Goal: Task Accomplishment & Management: Use online tool/utility

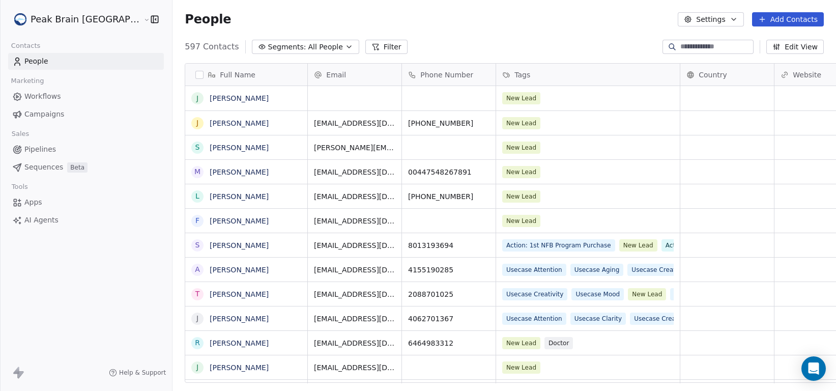
click at [49, 94] on span "Workflows" at bounding box center [42, 96] width 37 height 11
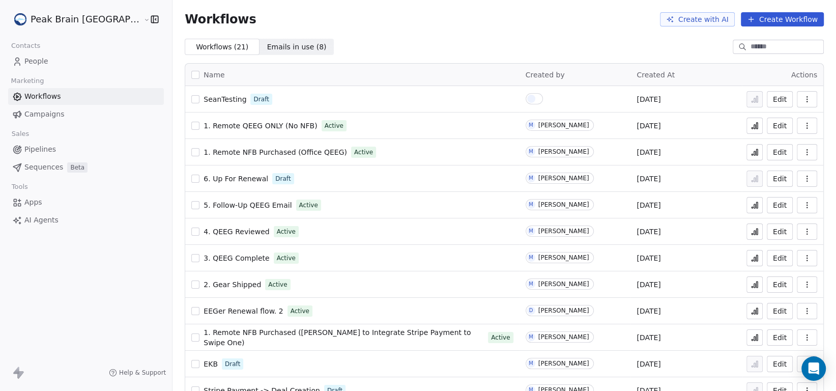
click at [774, 18] on button "Create Workflow" at bounding box center [782, 19] width 83 height 14
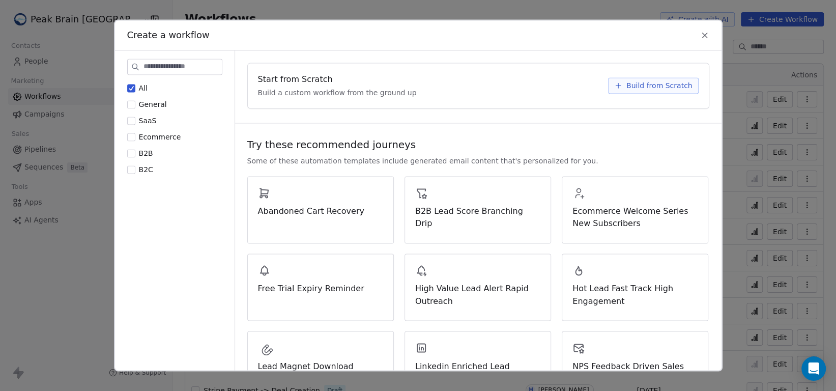
click at [626, 91] on span "Build from Scratch" at bounding box center [659, 85] width 66 height 10
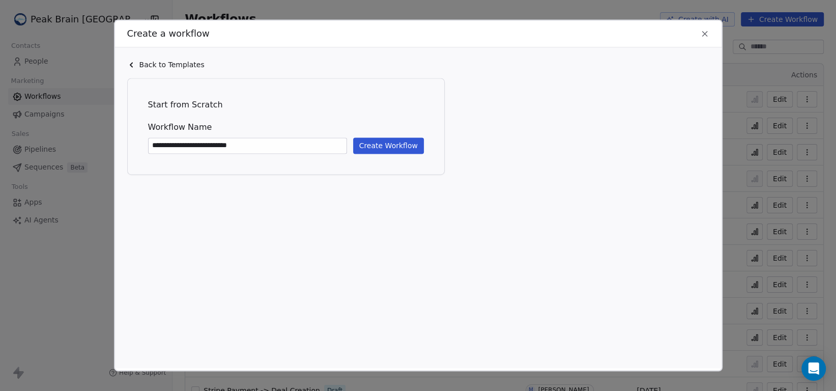
type input "**********"
click at [407, 150] on button "Create Workflow" at bounding box center [388, 145] width 71 height 16
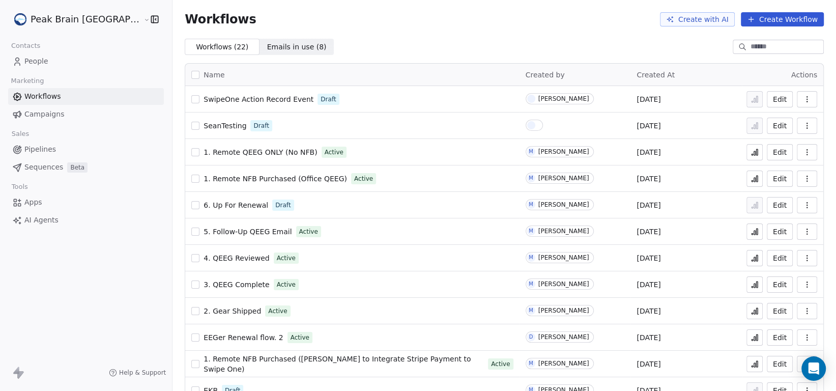
click at [220, 95] on span "SwipeOne Action Record Event" at bounding box center [258, 99] width 110 height 8
click at [86, 23] on html "Peak Brain [GEOGRAPHIC_DATA] Contacts People Marketing Workflows Campaigns Sale…" at bounding box center [418, 195] width 836 height 391
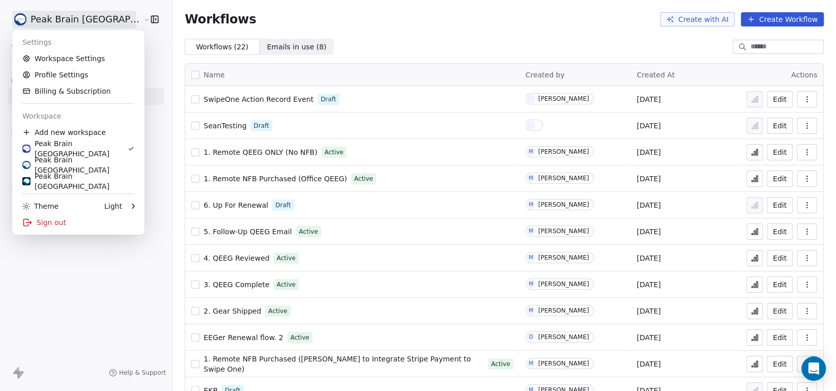
click at [83, 324] on html "Peak Brain [GEOGRAPHIC_DATA] Contacts People Marketing Workflows Campaigns Sale…" at bounding box center [418, 195] width 836 height 391
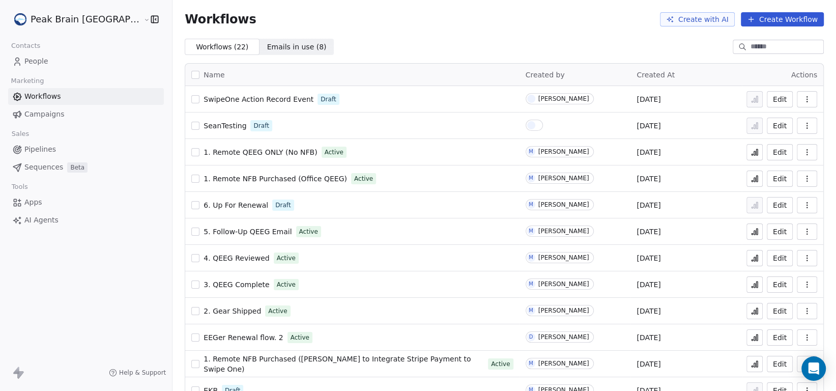
click at [85, 17] on html "Peak Brain [GEOGRAPHIC_DATA] Contacts People Marketing Workflows Campaigns Sale…" at bounding box center [418, 195] width 836 height 391
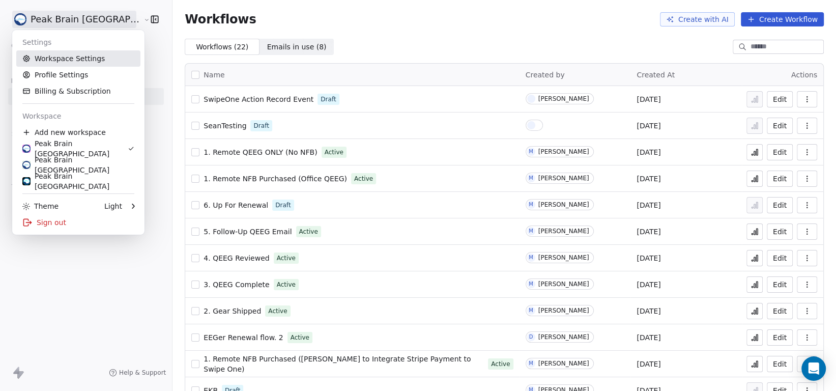
click at [78, 62] on link "Workspace Settings" at bounding box center [78, 58] width 124 height 16
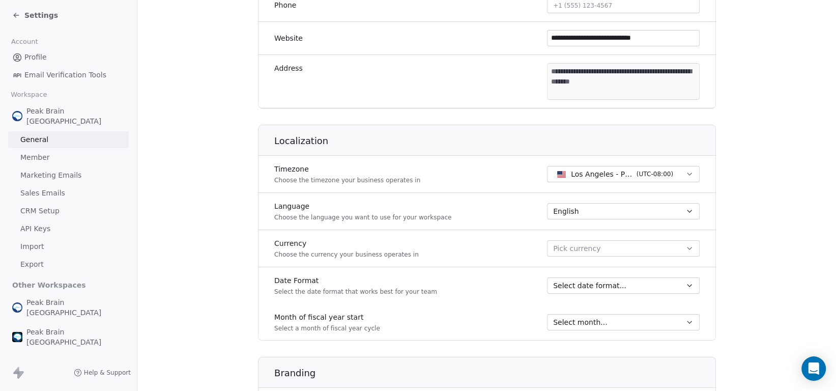
scroll to position [491, 0]
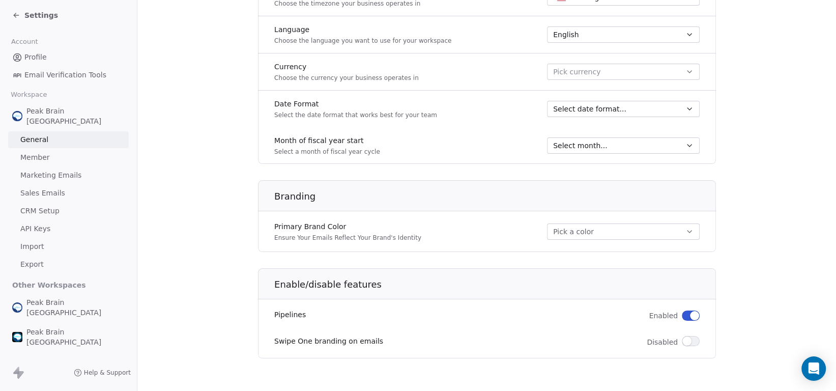
click at [43, 152] on span "Member" at bounding box center [35, 157] width 30 height 11
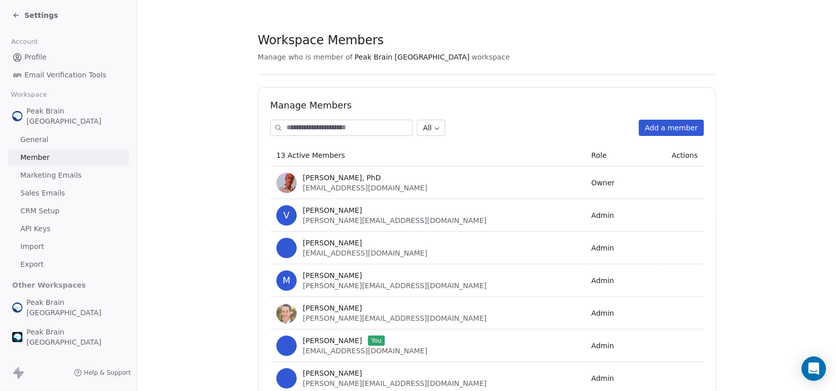
click at [45, 170] on span "Marketing Emails" at bounding box center [50, 175] width 61 height 11
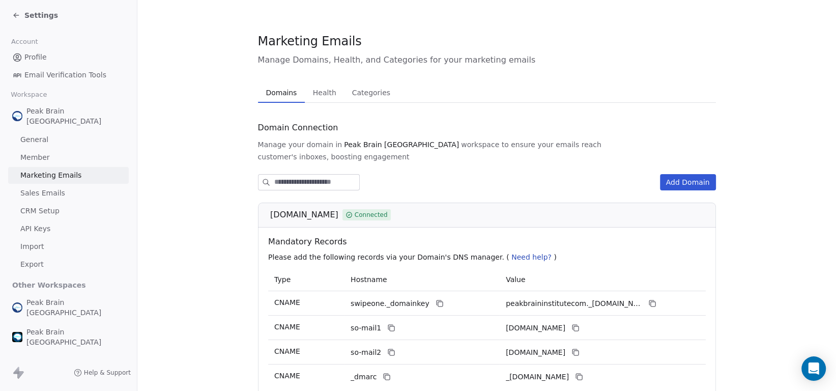
click at [54, 205] on span "CRM Setup" at bounding box center [39, 210] width 39 height 11
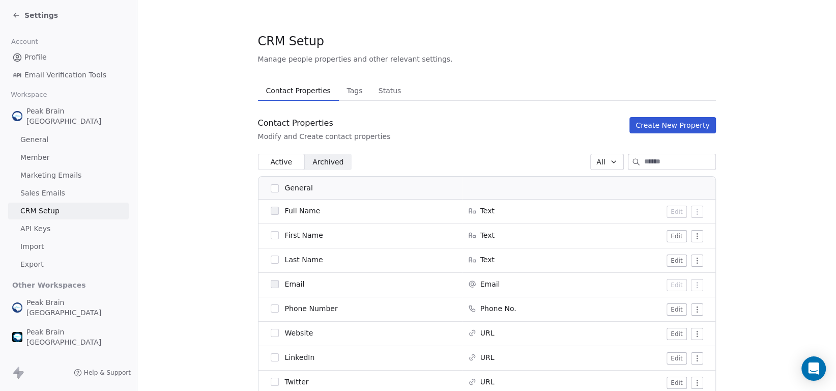
click at [32, 10] on span "Settings" at bounding box center [41, 15] width 34 height 10
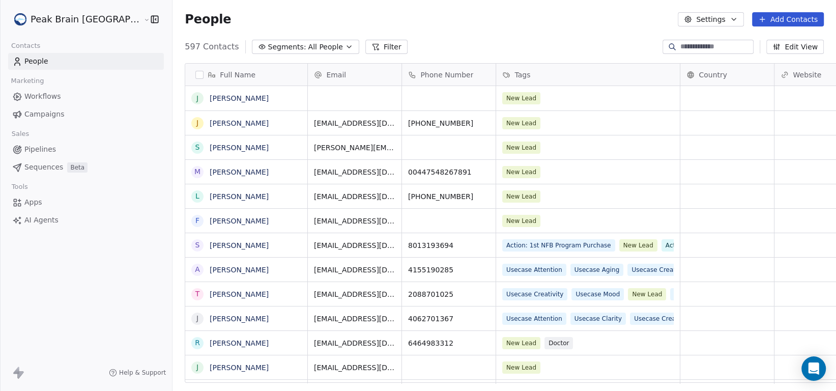
scroll to position [336, 690]
click at [707, 17] on button "Settings" at bounding box center [711, 19] width 66 height 14
click at [546, 37] on html "Peak Brain [GEOGRAPHIC_DATA] Contacts People Marketing Workflows Campaigns Sale…" at bounding box center [418, 195] width 836 height 391
click at [60, 22] on html "Peak Brain [GEOGRAPHIC_DATA] Contacts People Marketing Workflows Campaigns Sale…" at bounding box center [418, 195] width 836 height 391
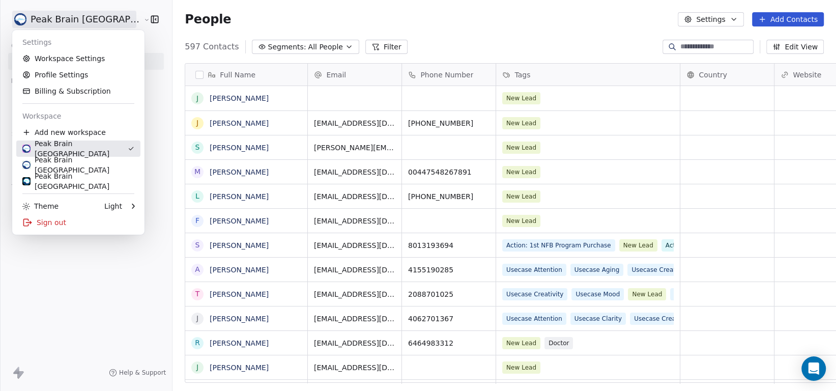
click at [64, 144] on div "Peak Brain [GEOGRAPHIC_DATA]" at bounding box center [74, 148] width 105 height 20
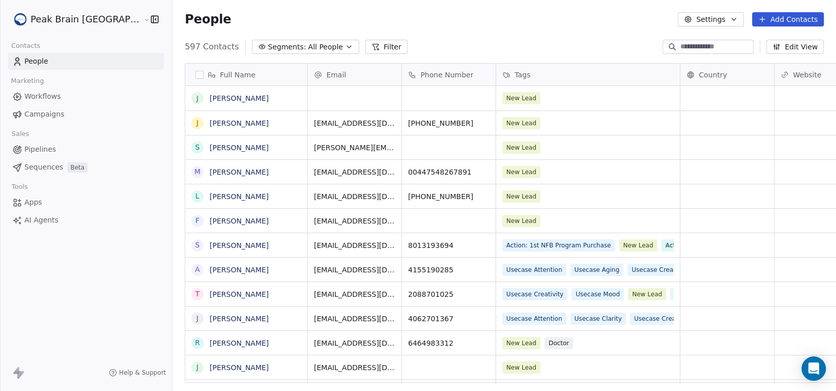
click at [63, 144] on link "Pipelines" at bounding box center [86, 149] width 156 height 17
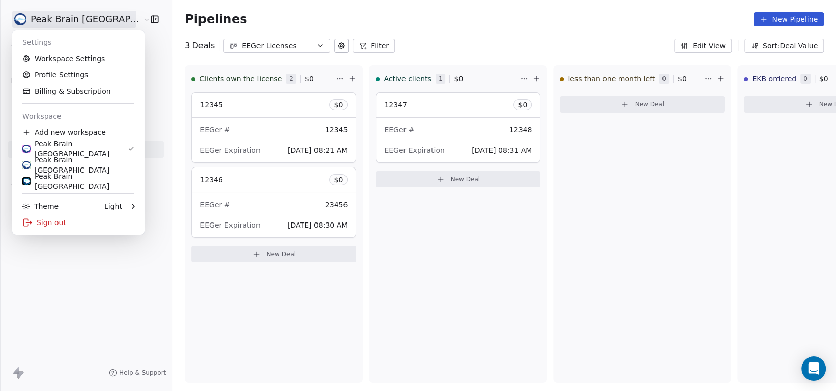
click at [86, 20] on html "Peak Brain [GEOGRAPHIC_DATA] Contacts People Marketing Workflows Campaigns Sale…" at bounding box center [418, 195] width 836 height 391
click at [80, 258] on html "Peak Brain [GEOGRAPHIC_DATA] Contacts People Marketing Workflows Campaigns Sale…" at bounding box center [418, 195] width 836 height 391
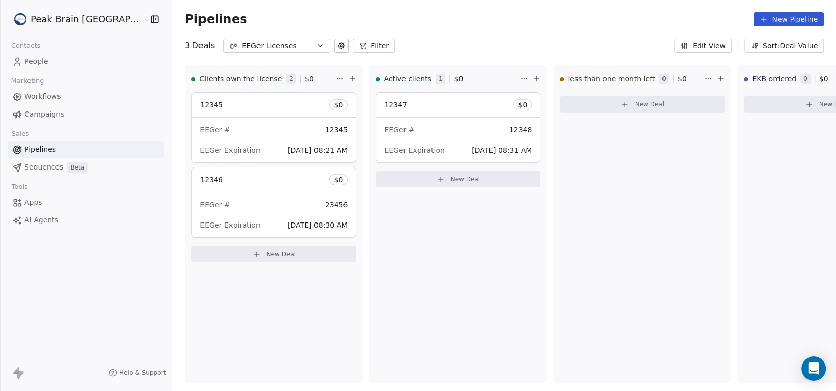
click at [43, 59] on span "People" at bounding box center [36, 61] width 24 height 11
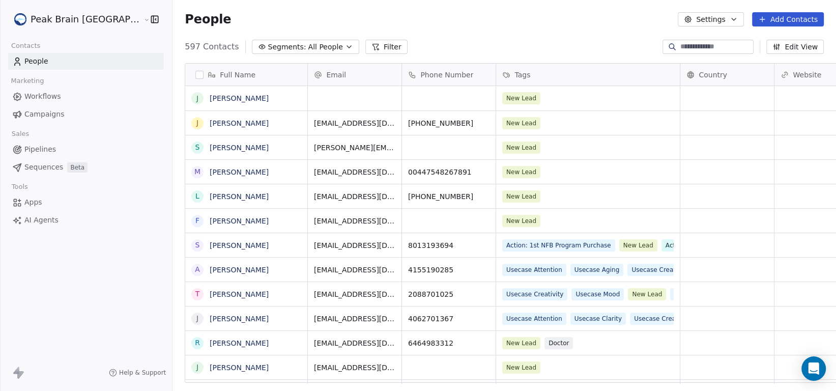
scroll to position [336, 690]
click at [48, 97] on span "Workflows" at bounding box center [42, 96] width 37 height 11
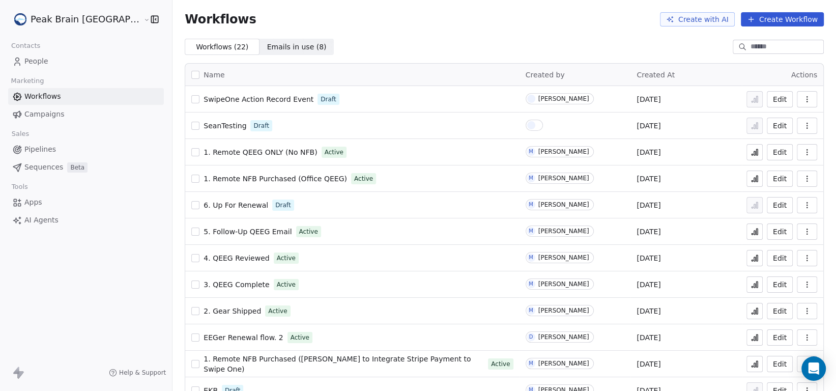
click at [57, 16] on html "Peak Brain [GEOGRAPHIC_DATA] Contacts People Marketing Workflows Campaigns Sale…" at bounding box center [418, 195] width 836 height 391
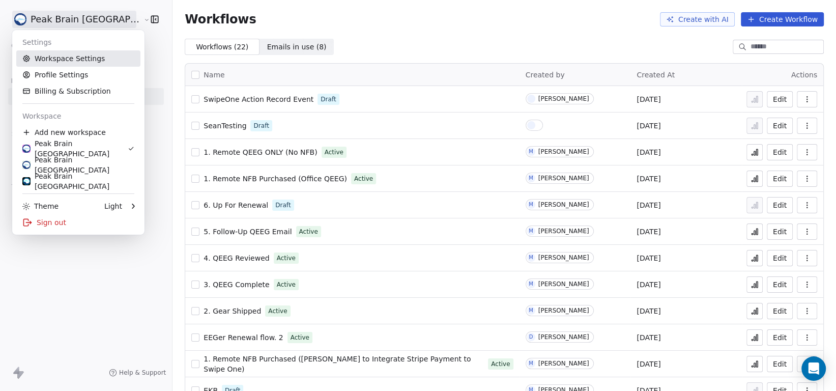
click at [70, 58] on link "Workspace Settings" at bounding box center [78, 58] width 124 height 16
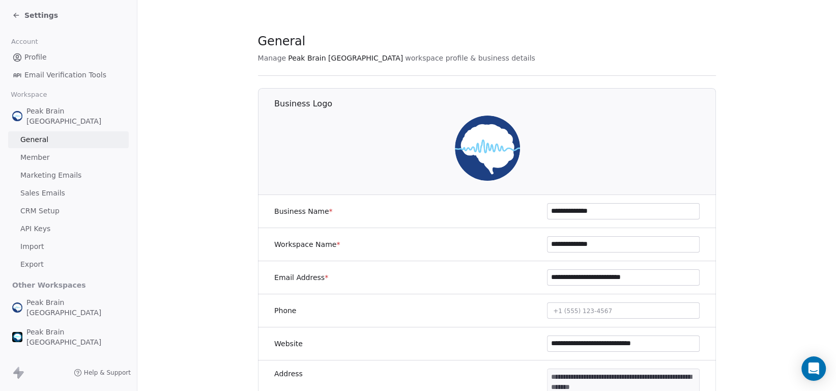
click at [45, 223] on span "API Keys" at bounding box center [35, 228] width 30 height 11
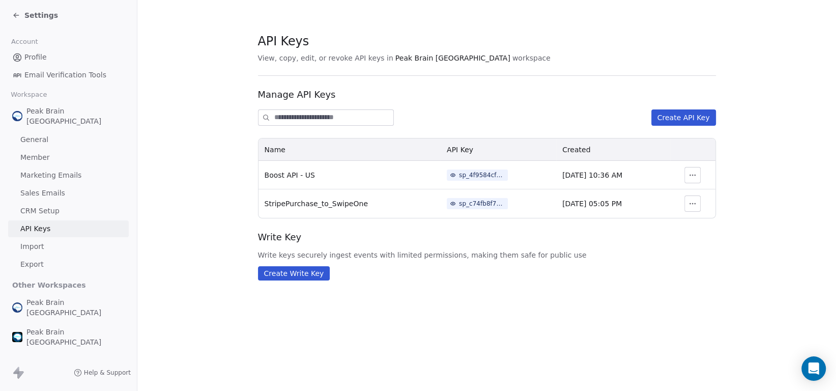
click at [47, 134] on span "General" at bounding box center [34, 139] width 28 height 11
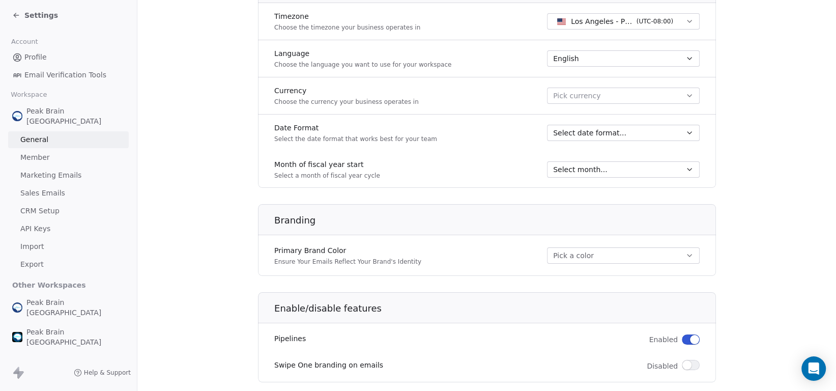
scroll to position [491, 0]
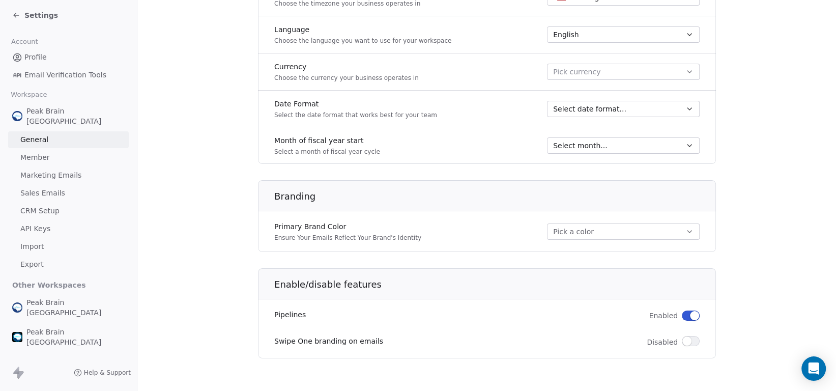
click at [45, 205] on span "CRM Setup" at bounding box center [39, 210] width 39 height 11
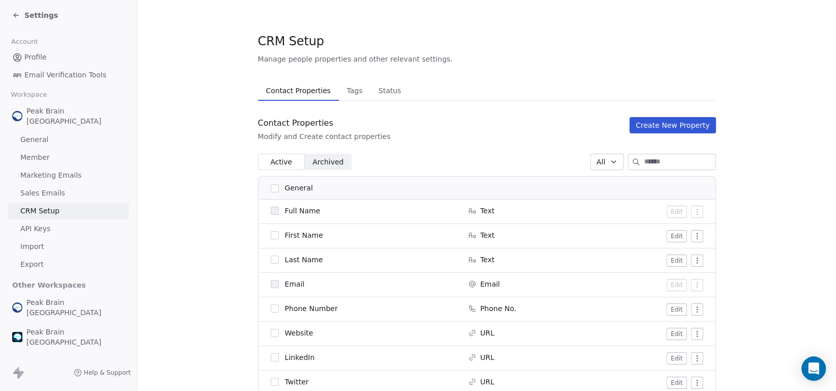
click at [357, 86] on button "Tags Tags" at bounding box center [355, 90] width 32 height 20
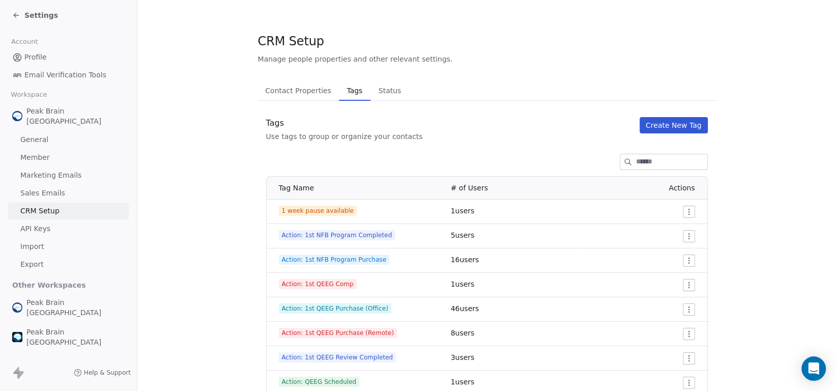
click at [376, 91] on span "Status" at bounding box center [389, 90] width 31 height 14
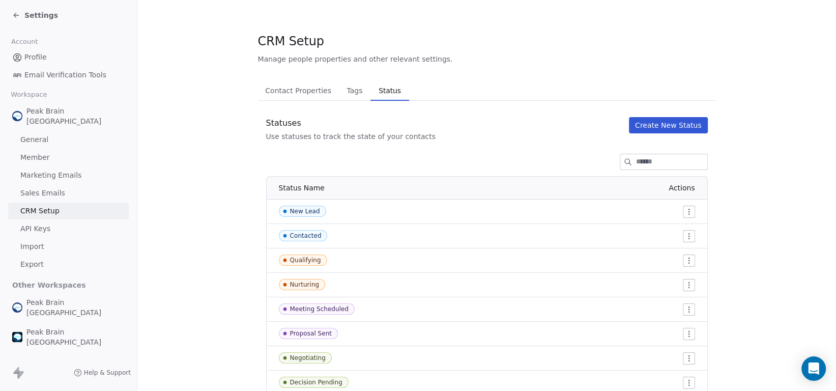
click at [302, 87] on span "Contact Properties" at bounding box center [298, 90] width 74 height 14
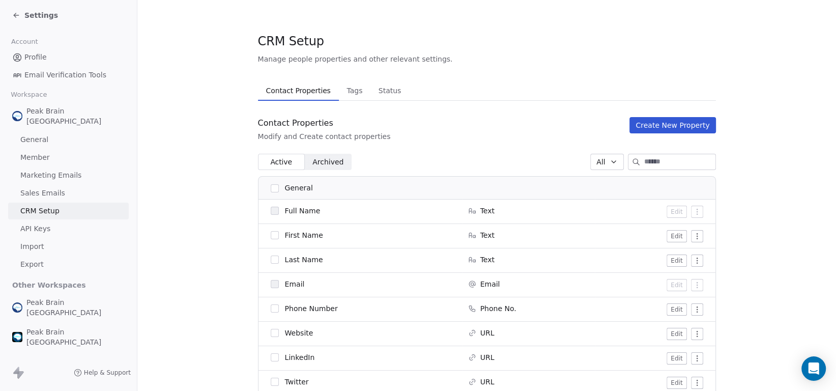
click at [644, 160] on input at bounding box center [679, 161] width 71 height 15
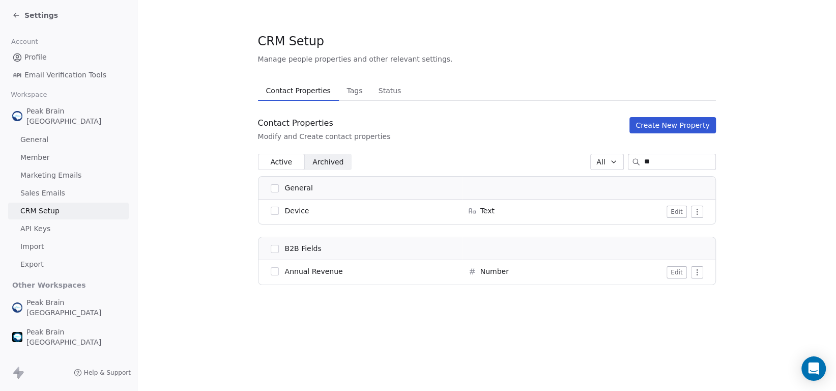
type input "*"
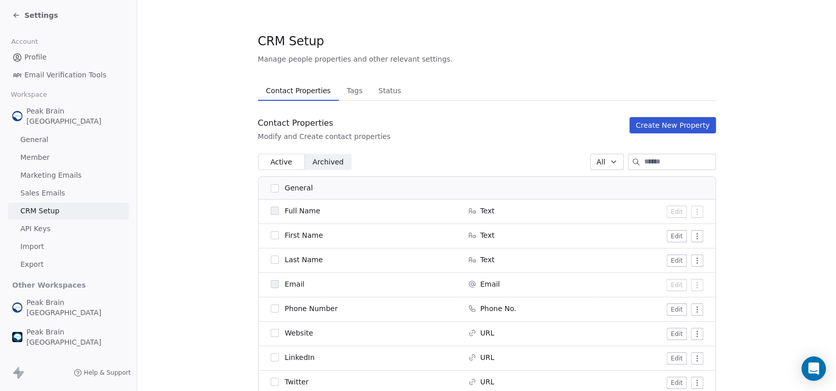
click at [47, 132] on link "General" at bounding box center [68, 139] width 121 height 17
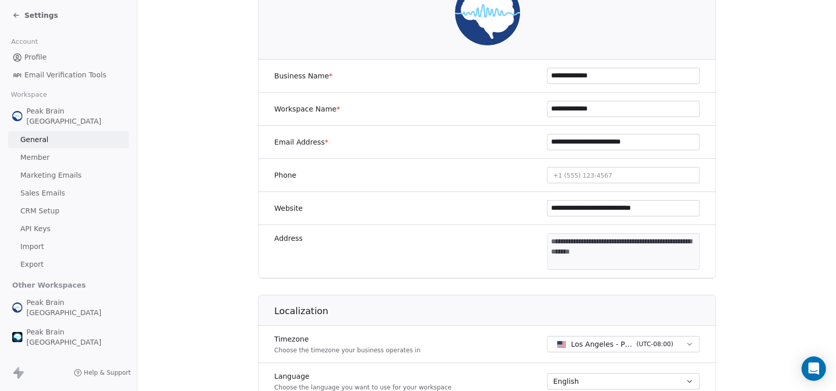
scroll to position [84, 0]
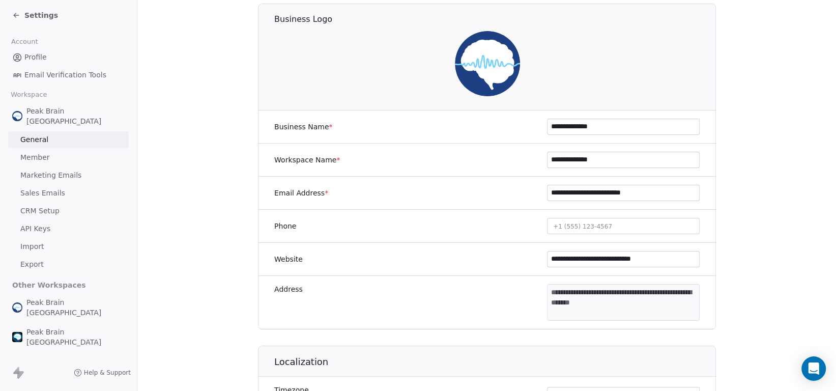
click at [18, 15] on icon at bounding box center [16, 15] width 5 height 0
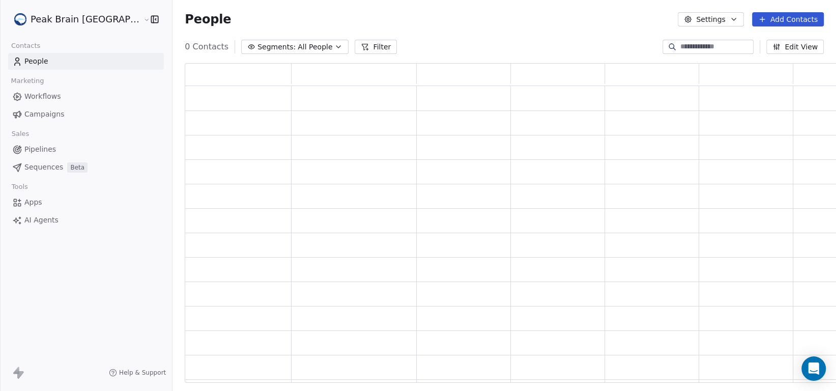
scroll to position [311, 666]
click at [63, 149] on link "Pipelines" at bounding box center [86, 149] width 156 height 17
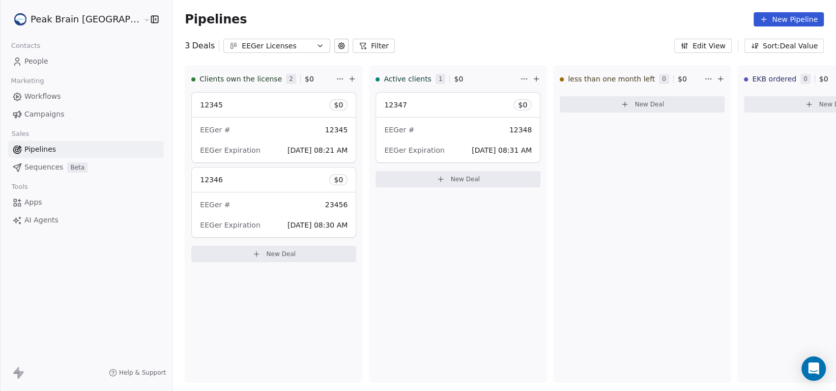
click at [244, 46] on div "EEGer Licenses" at bounding box center [277, 46] width 70 height 11
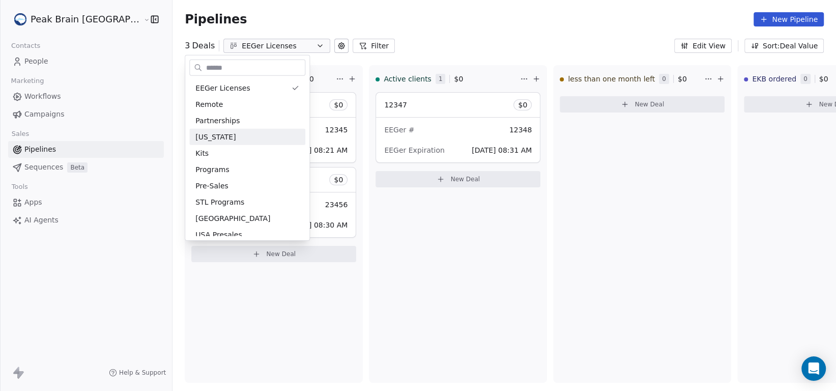
scroll to position [6, 0]
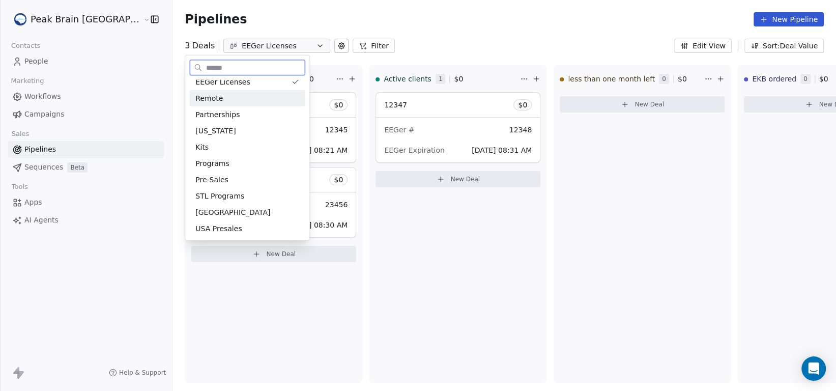
click at [235, 99] on div "Remote" at bounding box center [247, 98] width 104 height 11
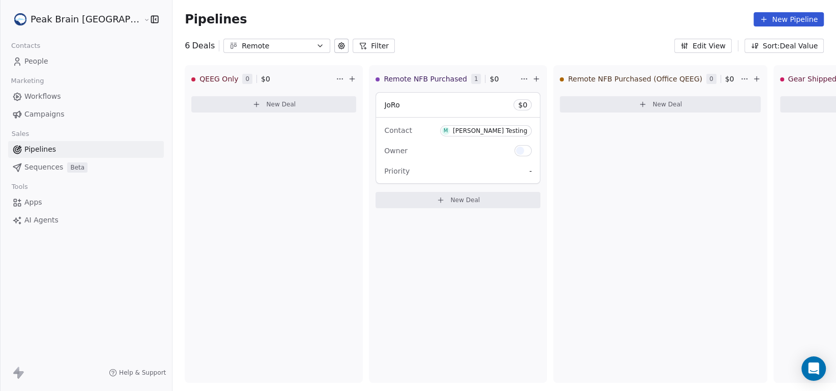
click at [35, 221] on span "AI Agents" at bounding box center [41, 220] width 34 height 11
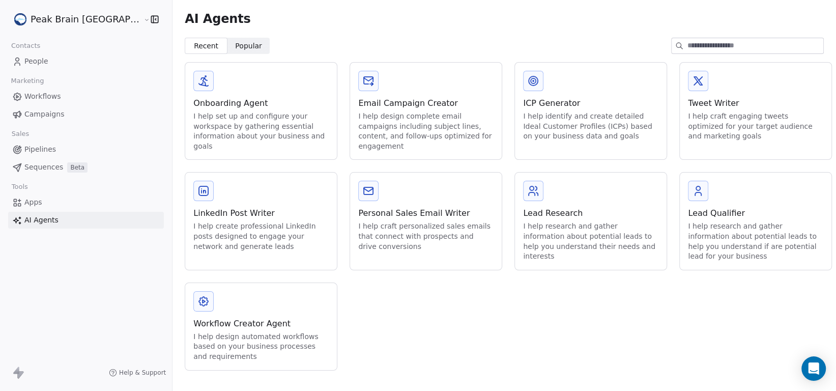
click at [50, 166] on span "Sequences" at bounding box center [43, 167] width 39 height 11
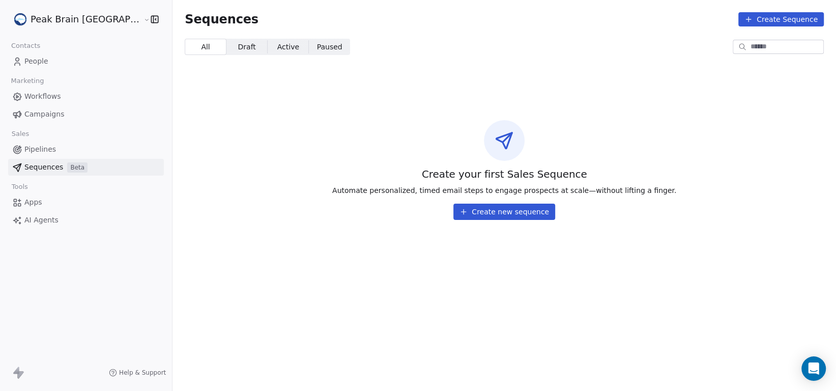
click at [511, 216] on button "Create new sequence" at bounding box center [504, 211] width 102 height 16
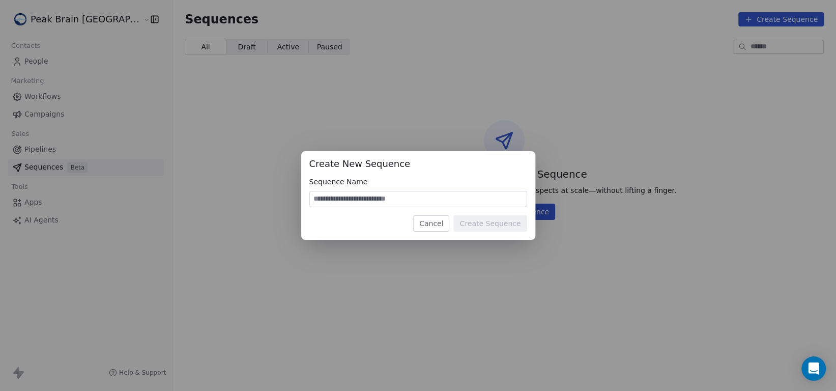
click at [431, 222] on button "Cancel" at bounding box center [431, 223] width 36 height 16
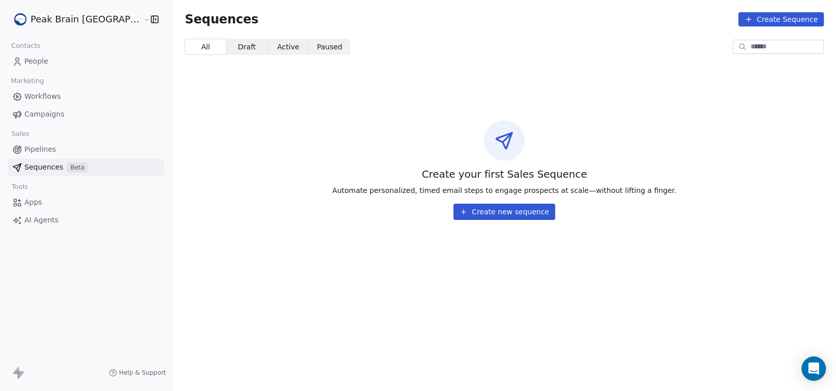
click at [42, 96] on span "Workflows" at bounding box center [42, 96] width 37 height 11
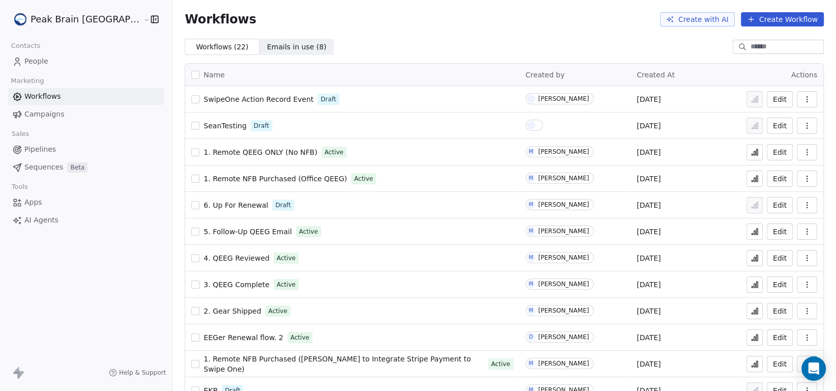
click at [266, 100] on span "SwipeOne Action Record Event" at bounding box center [258, 99] width 110 height 8
click at [79, 10] on div "Peak Brain [GEOGRAPHIC_DATA]" at bounding box center [86, 19] width 172 height 39
click at [78, 15] on html "Peak Brain [GEOGRAPHIC_DATA] Contacts People Marketing Workflows Campaigns Sale…" at bounding box center [418, 195] width 836 height 391
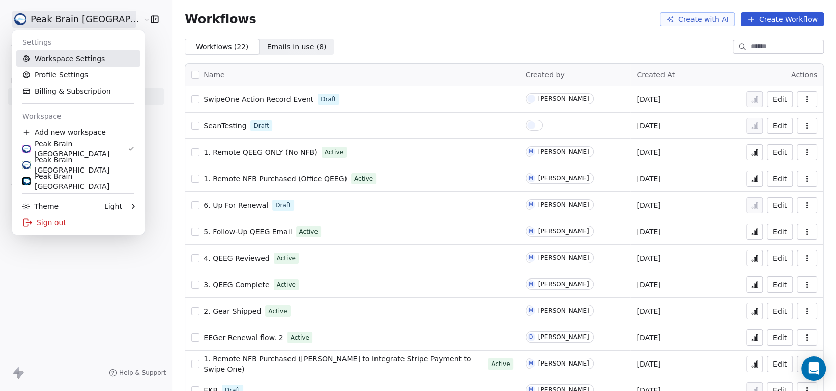
click at [82, 58] on link "Workspace Settings" at bounding box center [78, 58] width 124 height 16
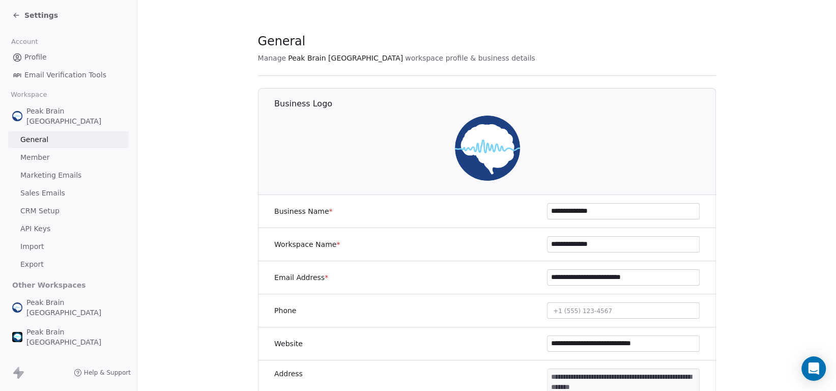
click at [34, 223] on span "API Keys" at bounding box center [35, 228] width 30 height 11
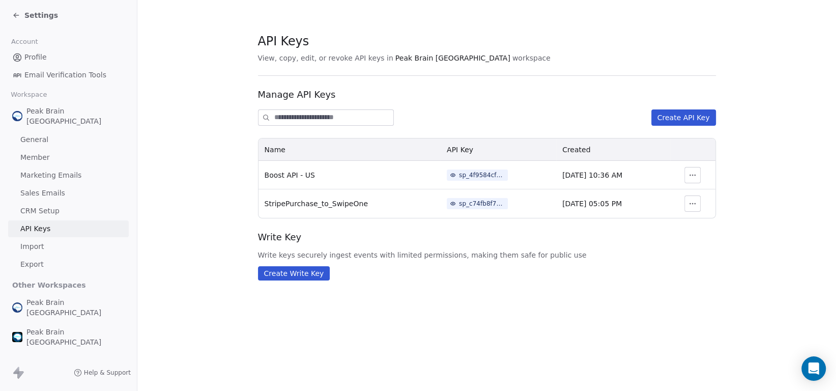
click at [459, 204] on div "sp_c74fb8f7366a47678fa8d3a3bcfab4e2" at bounding box center [482, 203] width 46 height 9
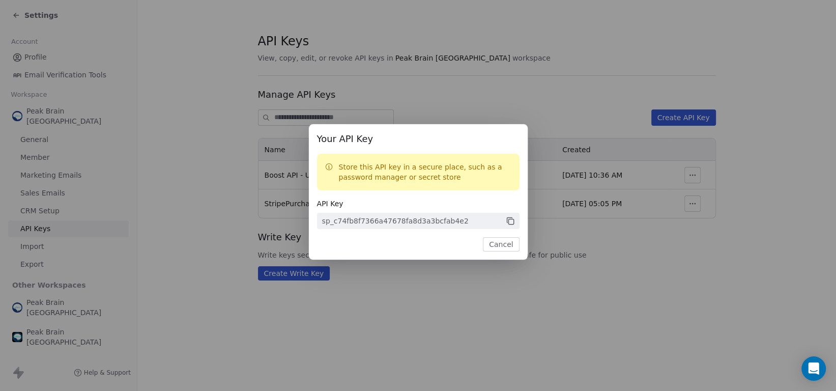
click at [510, 220] on icon at bounding box center [510, 220] width 9 height 9
click at [495, 244] on button "Cancel" at bounding box center [501, 244] width 36 height 14
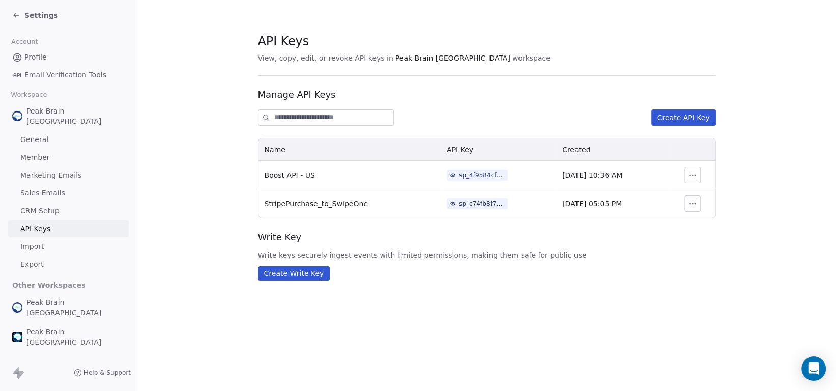
click at [15, 16] on icon at bounding box center [15, 16] width 2 height 2
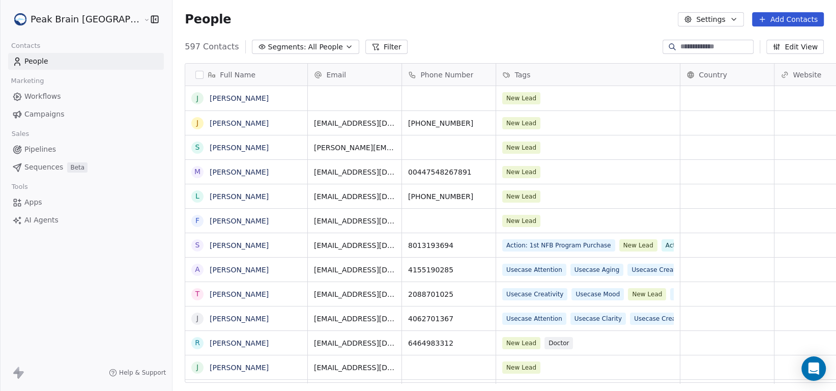
scroll to position [336, 690]
